Goal: Task Accomplishment & Management: Manage account settings

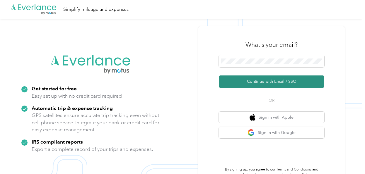
click at [279, 82] on button "Continue with Email / SSO" at bounding box center [271, 82] width 105 height 12
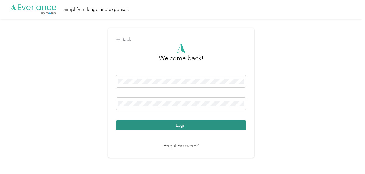
click at [181, 127] on button "Login" at bounding box center [181, 125] width 130 height 10
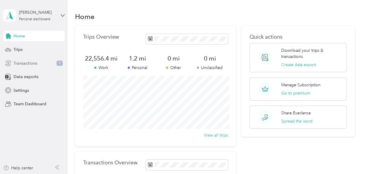
click at [17, 65] on span "Transactions" at bounding box center [25, 63] width 24 height 6
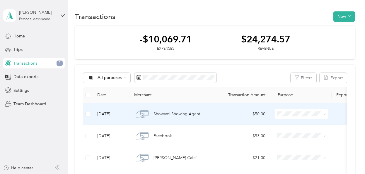
click at [181, 111] on span "Showami Showing Agent" at bounding box center [177, 114] width 47 height 6
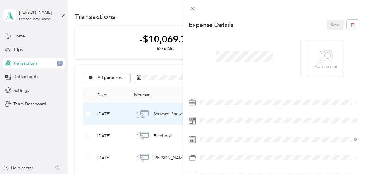
click at [215, 62] on div "Real Estate" at bounding box center [278, 60] width 153 height 6
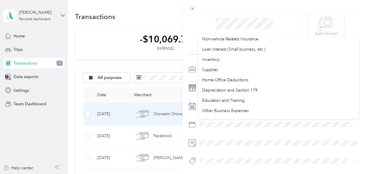
scroll to position [386, 0]
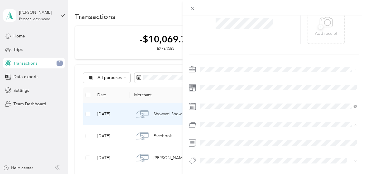
click at [218, 105] on li "Other Business Expenses" at bounding box center [278, 104] width 161 height 10
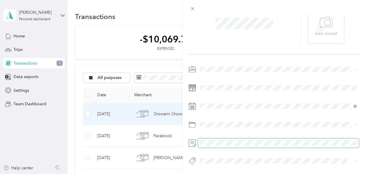
click at [209, 146] on span at bounding box center [278, 143] width 161 height 9
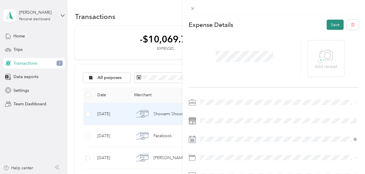
click at [336, 25] on button "Save" at bounding box center [335, 25] width 17 height 10
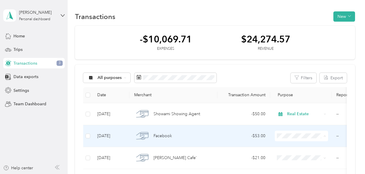
click at [295, 93] on span "Real Estate" at bounding box center [313, 94] width 47 height 6
click at [185, 135] on div "Facebook" at bounding box center [173, 136] width 79 height 12
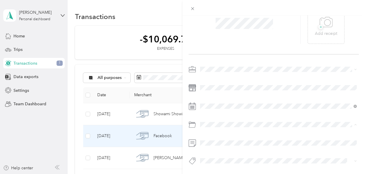
click at [219, 148] on div "Advertising and Marketing" at bounding box center [278, 148] width 153 height 6
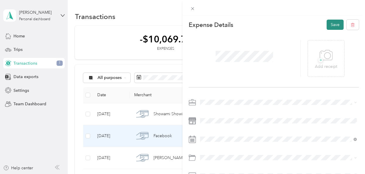
click at [331, 26] on button "Save" at bounding box center [335, 25] width 17 height 10
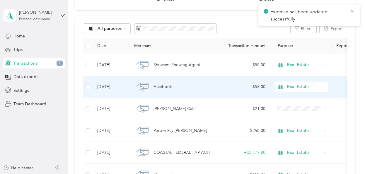
scroll to position [50, 0]
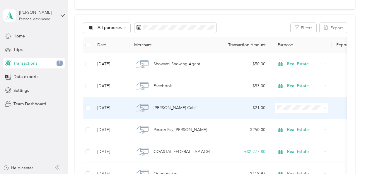
click at [186, 106] on div "[PERSON_NAME] Cafe'" at bounding box center [173, 108] width 79 height 12
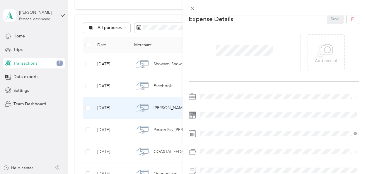
scroll to position [8, 0]
click at [211, 53] on span "Real Estate" at bounding box center [212, 53] width 20 height 5
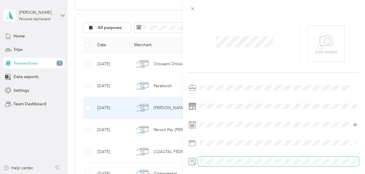
scroll to position [0, 0]
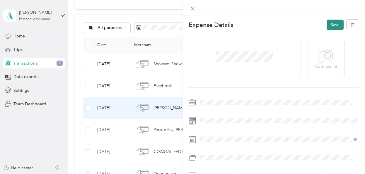
click at [333, 29] on button "Save" at bounding box center [335, 25] width 17 height 10
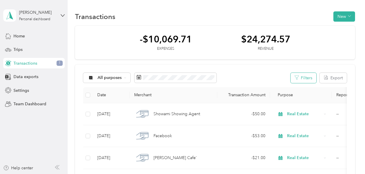
click at [308, 77] on button "Filters" at bounding box center [304, 78] width 26 height 10
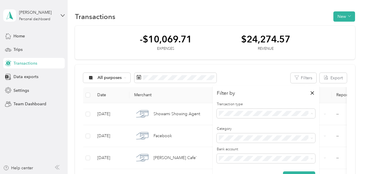
click at [233, 143] on span "Revenue" at bounding box center [229, 144] width 16 height 5
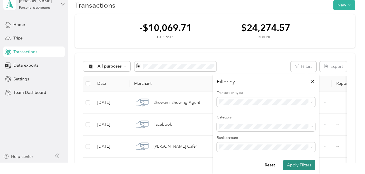
click at [296, 166] on button "Apply Filters" at bounding box center [299, 165] width 32 height 10
